Goal: Task Accomplishment & Management: Complete application form

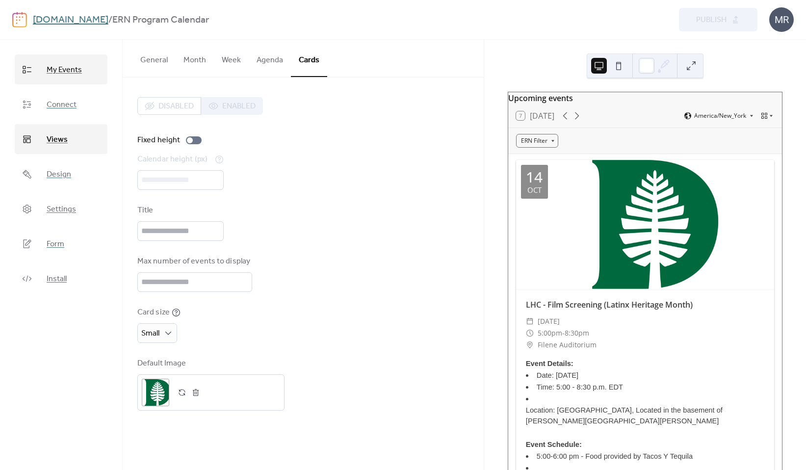
click at [77, 72] on span "My Events" at bounding box center [64, 69] width 35 height 15
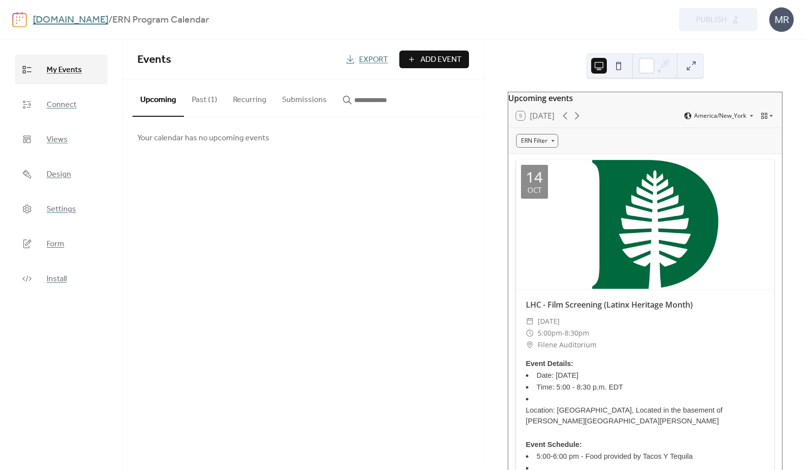
click at [206, 103] on button "Past (1)" at bounding box center [204, 98] width 41 height 36
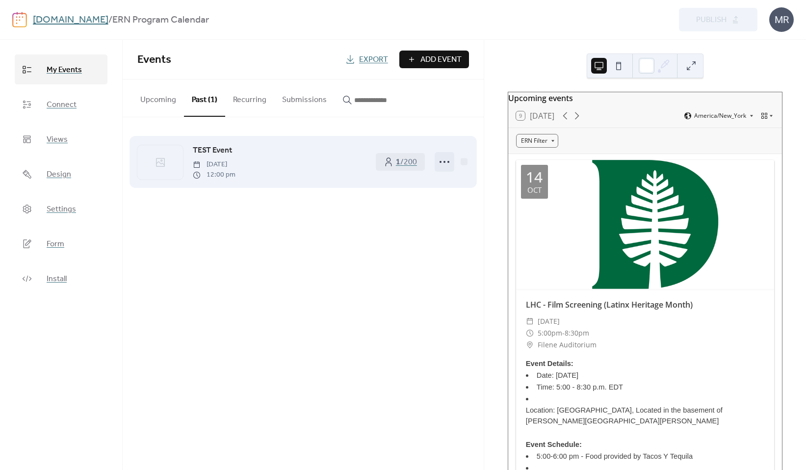
click at [447, 164] on icon at bounding box center [445, 162] width 16 height 16
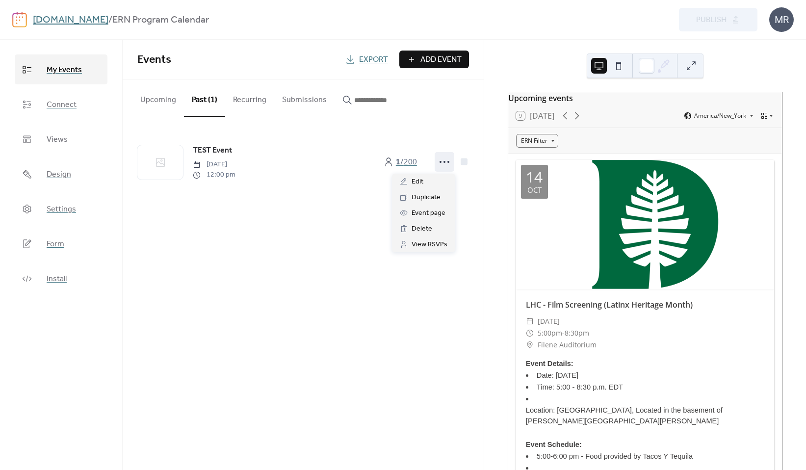
click at [300, 224] on div "Events Export Add Event Upcoming Past (1) Recurring Submissions Your calendar h…" at bounding box center [303, 255] width 361 height 430
click at [295, 99] on button "Submissions" at bounding box center [304, 98] width 60 height 36
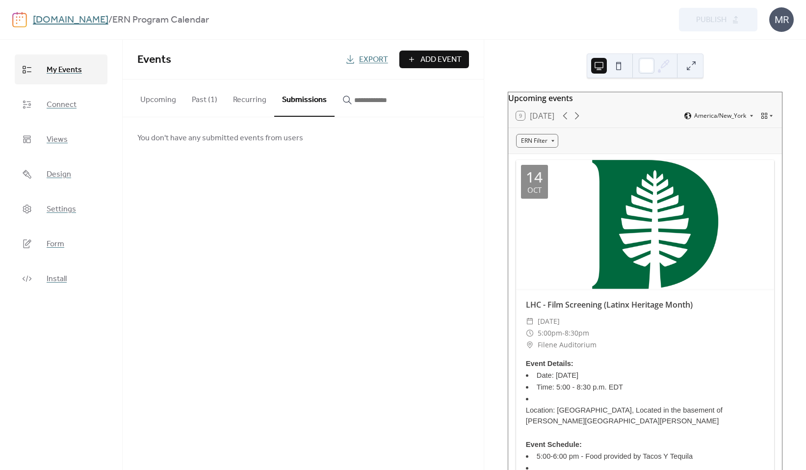
click at [205, 102] on button "Past (1)" at bounding box center [204, 98] width 41 height 36
click at [250, 105] on button "Recurring" at bounding box center [249, 98] width 49 height 36
click at [206, 101] on button "Past (1)" at bounding box center [204, 98] width 41 height 36
click at [159, 100] on button "Upcoming" at bounding box center [159, 98] width 52 height 36
click at [193, 102] on button "Past (1)" at bounding box center [204, 98] width 41 height 36
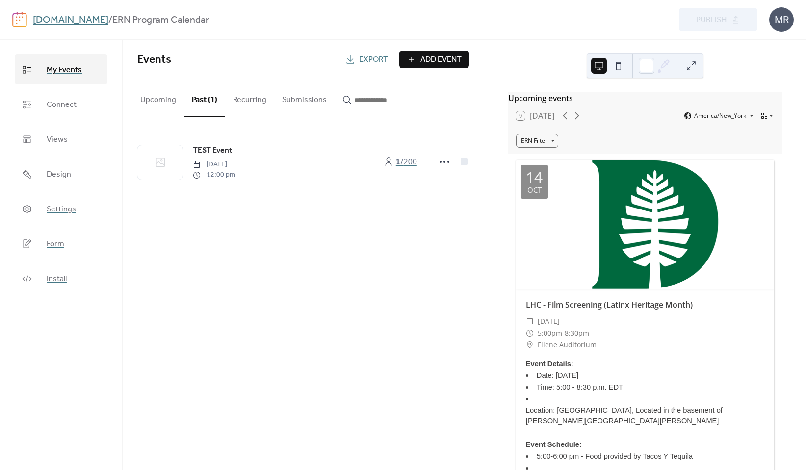
click at [744, 65] on div "Upcoming events 9 [DATE] America/New_York ERN Filter [DATE] LHC - Film Screenin…" at bounding box center [645, 255] width 322 height 430
click at [277, 306] on div "Events Export Add Event Upcoming Past (1) Recurring Submissions Your calendar h…" at bounding box center [303, 255] width 361 height 430
click at [451, 61] on span "Add Event" at bounding box center [441, 60] width 41 height 12
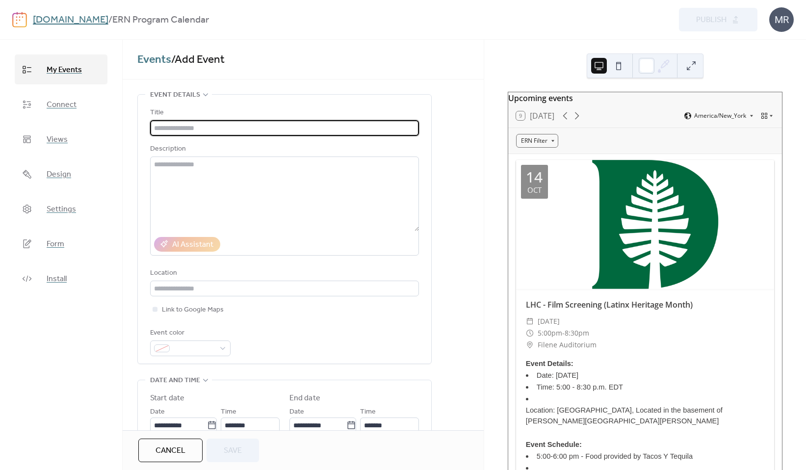
click at [77, 361] on div "My Events Connect Views Design Settings Form Install" at bounding box center [61, 255] width 123 height 430
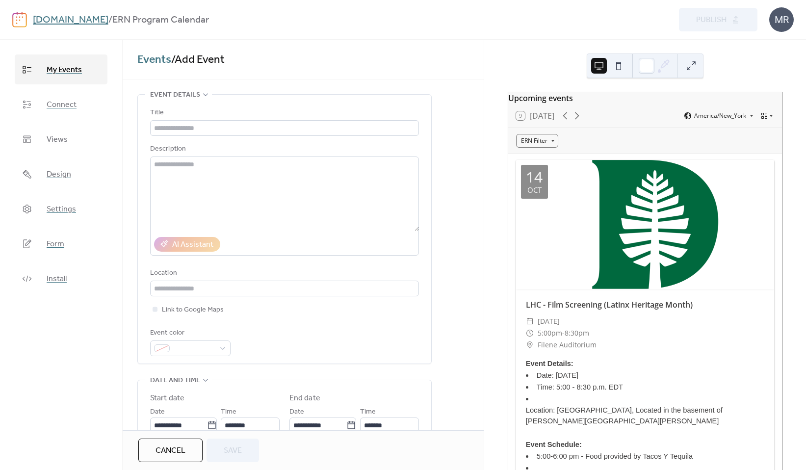
click at [77, 101] on link "Connect" at bounding box center [61, 104] width 93 height 30
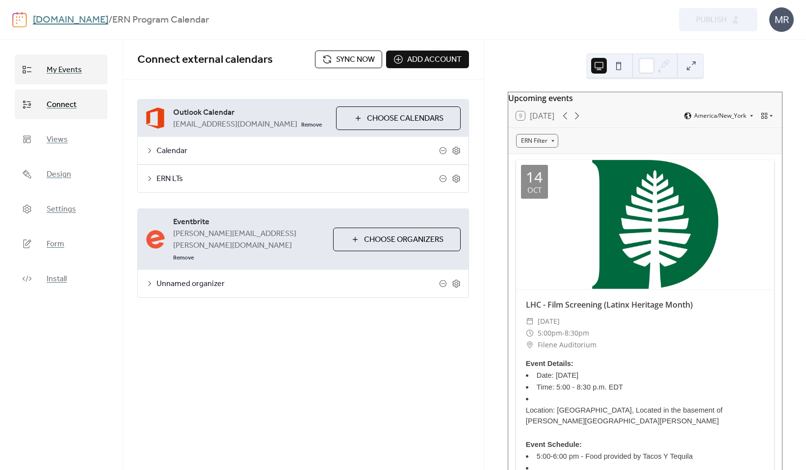
click at [89, 75] on link "My Events" at bounding box center [61, 69] width 93 height 30
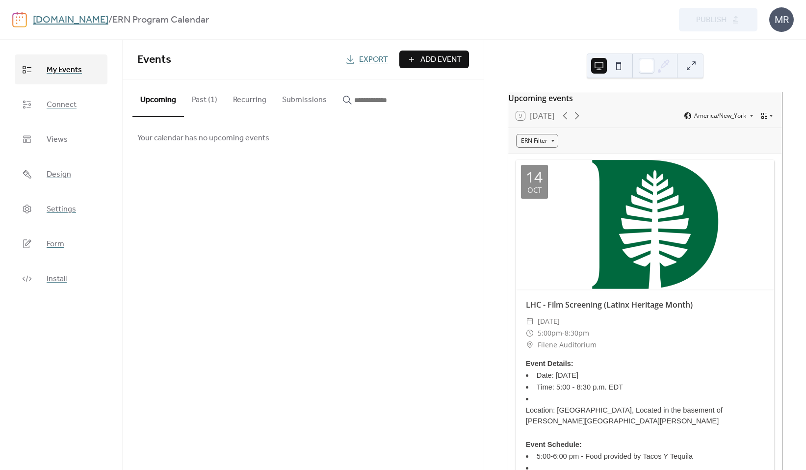
click at [310, 380] on div "Events Export Add Event Upcoming Past (1) Recurring Submissions Your calendar h…" at bounding box center [303, 255] width 361 height 430
